Goal: Task Accomplishment & Management: Manage account settings

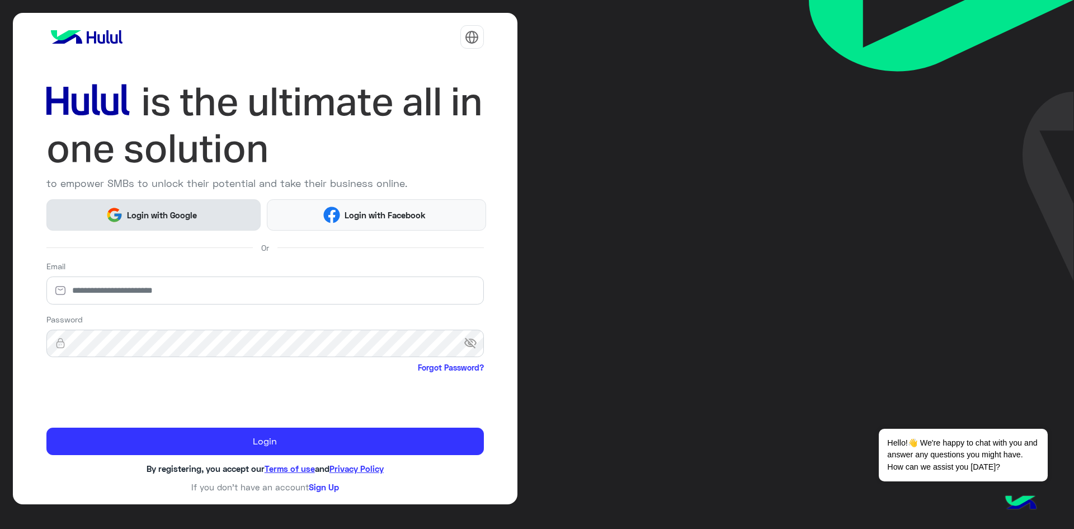
click at [137, 218] on span "Login with Google" at bounding box center [162, 215] width 78 height 13
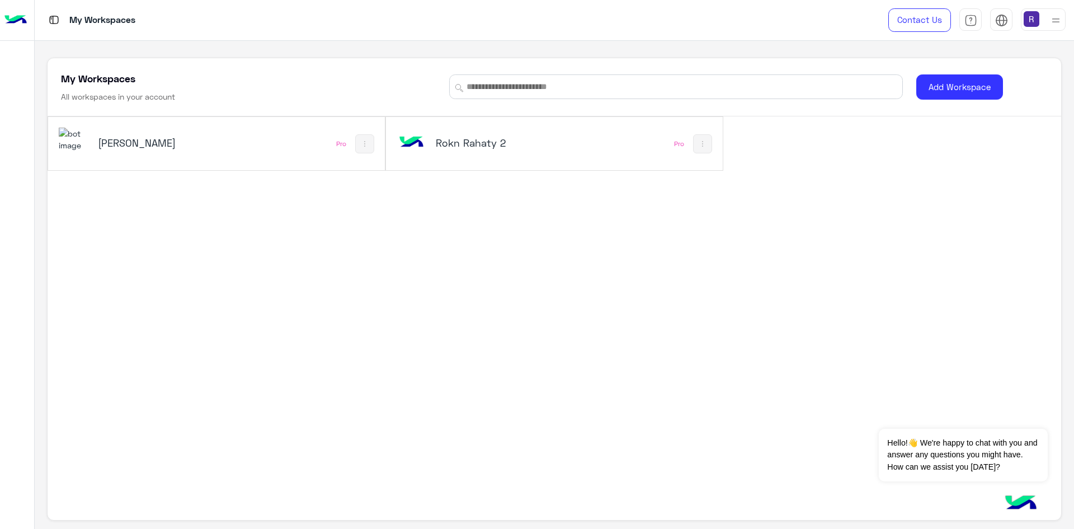
click at [163, 147] on h5 "[PERSON_NAME]" at bounding box center [155, 142] width 114 height 13
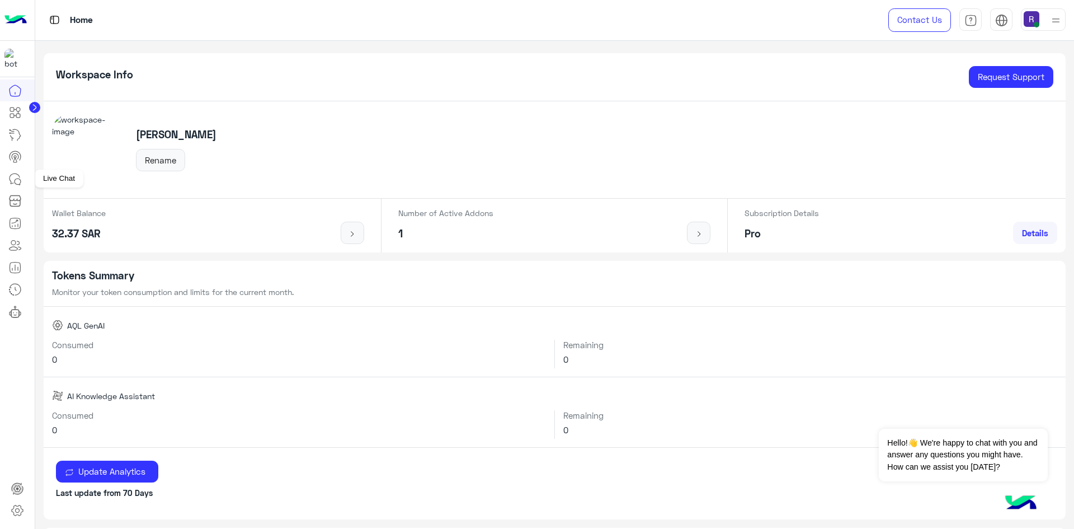
click at [20, 181] on icon at bounding box center [14, 178] width 13 height 13
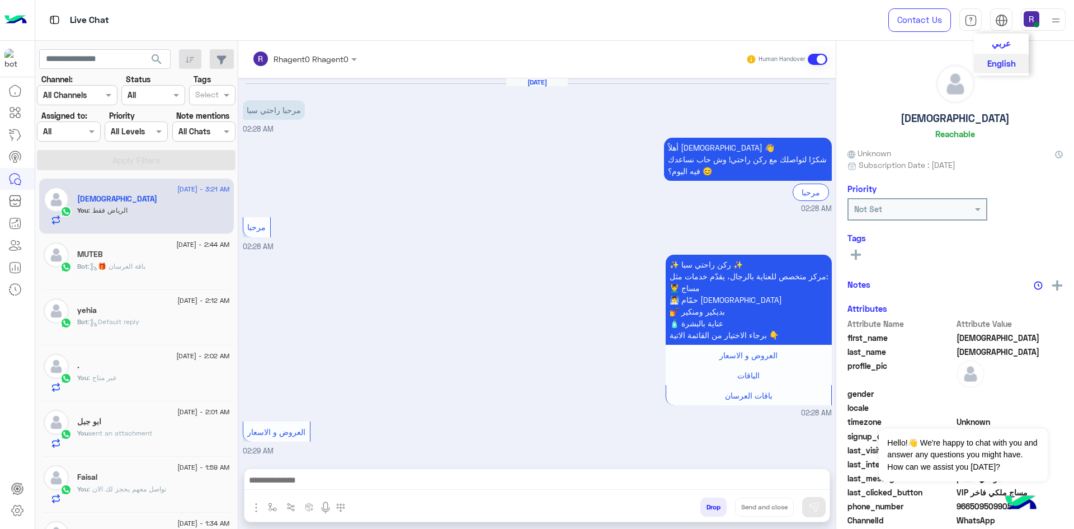
scroll to position [850, 0]
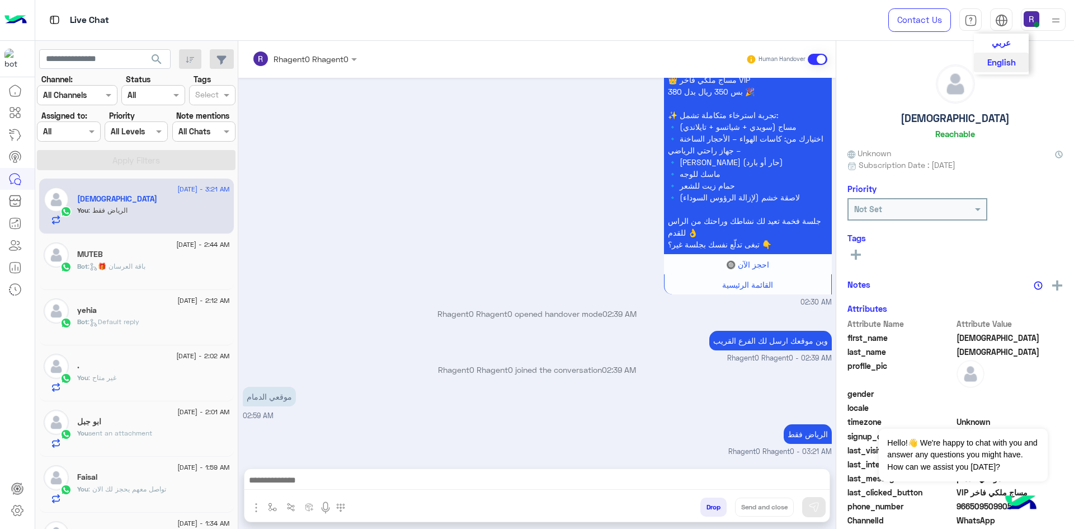
click at [1001, 47] on span "عربي" at bounding box center [1001, 42] width 19 height 10
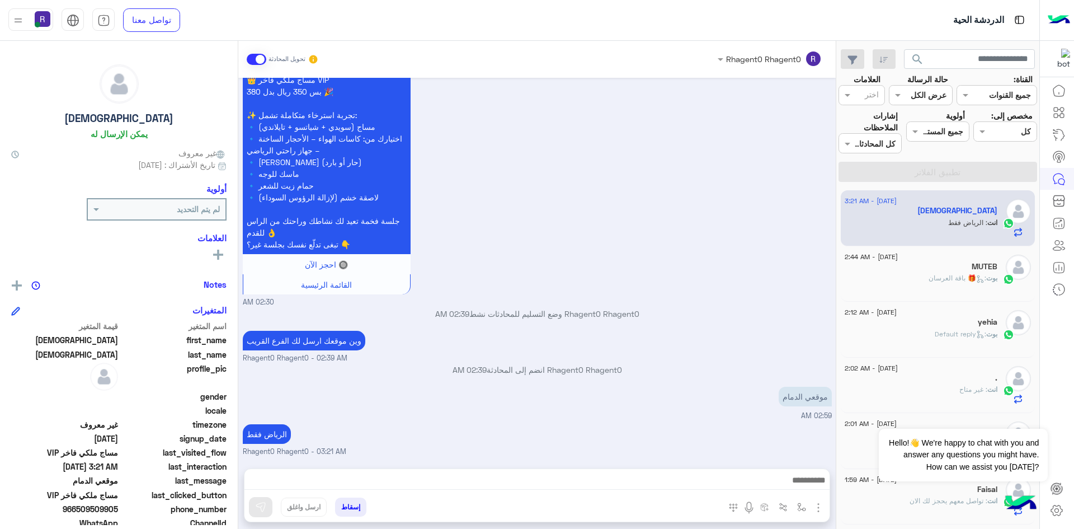
click at [782, 277] on div "👑 مساج ملكي فاخر VIP بس 350 ريال بدل 380 🎉 ✨ تجربة استرخاء متكاملة تشمل: 🔹 مساج…" at bounding box center [537, 187] width 589 height 240
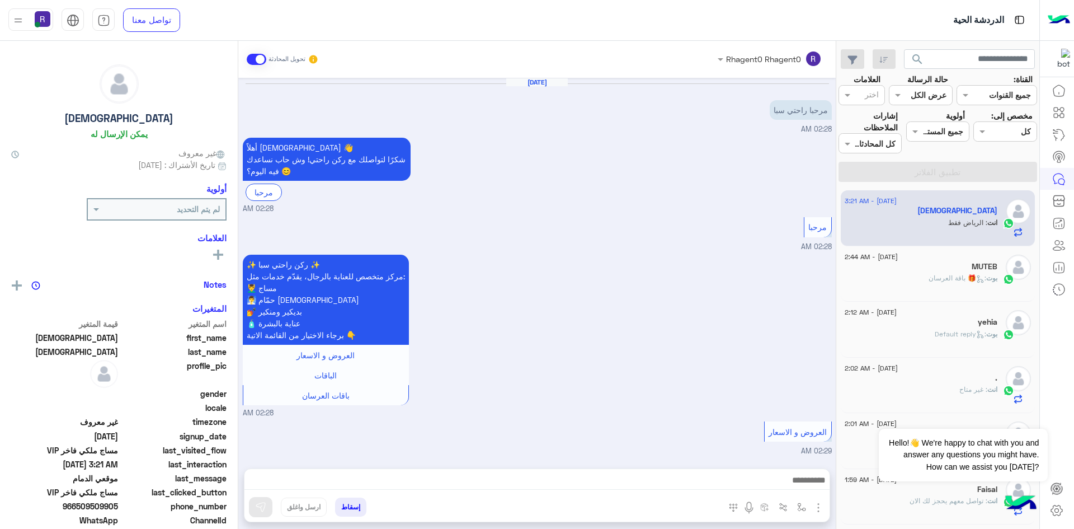
scroll to position [850, 0]
